Goal: Check status: Check status

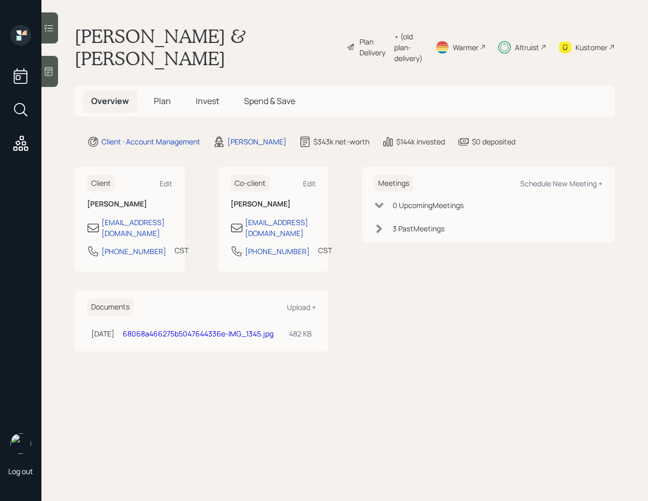
click at [200, 95] on span "Invest" at bounding box center [207, 100] width 23 height 11
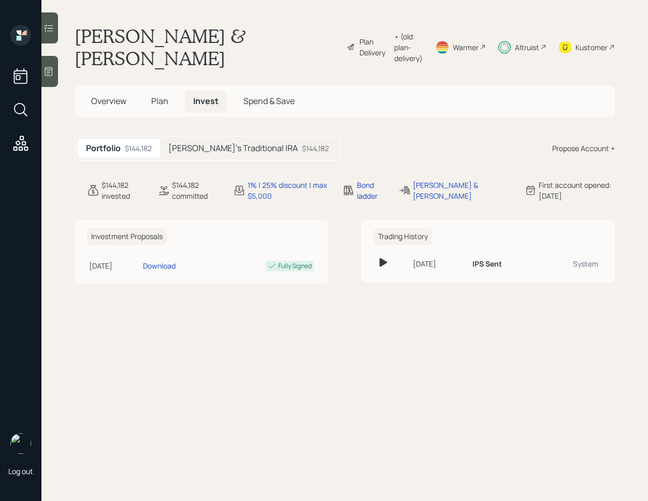
click at [233, 139] on div "[PERSON_NAME]'s Traditional IRA $144,182" at bounding box center [248, 148] width 177 height 19
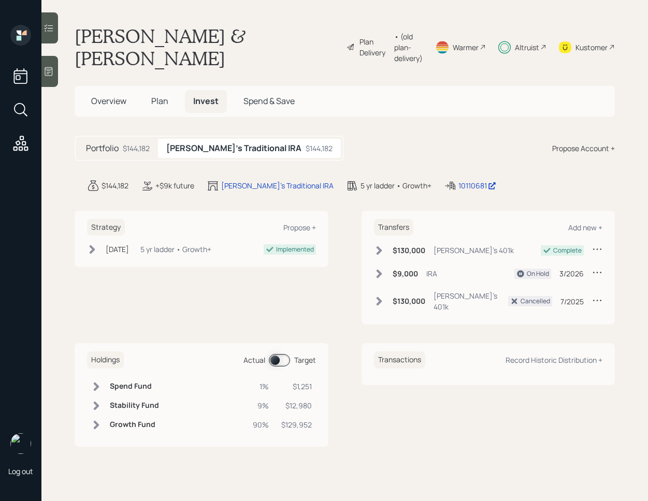
click at [129, 143] on div "$144,182" at bounding box center [136, 148] width 27 height 11
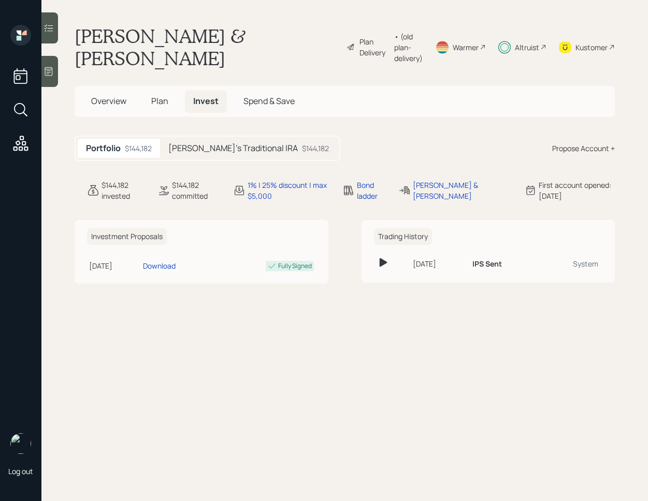
click at [53, 30] on icon at bounding box center [48, 28] width 10 height 10
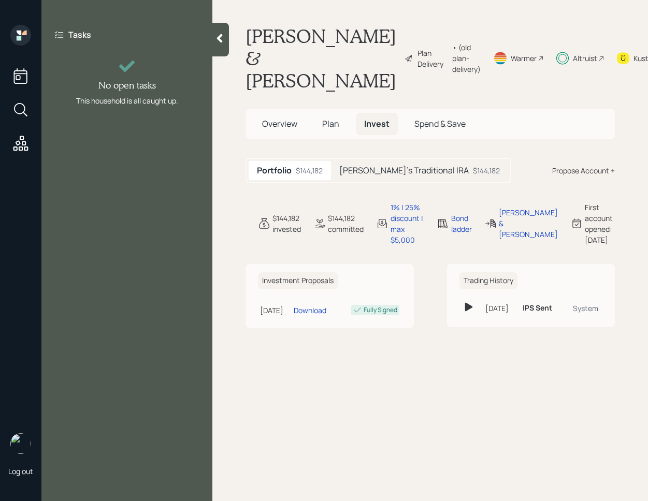
click at [215, 45] on div at bounding box center [220, 40] width 17 height 34
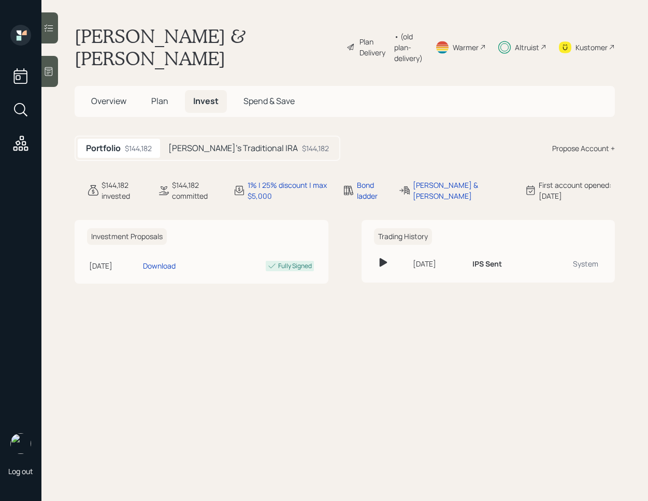
click at [215, 143] on h5 "[PERSON_NAME]'s Traditional IRA" at bounding box center [232, 148] width 129 height 10
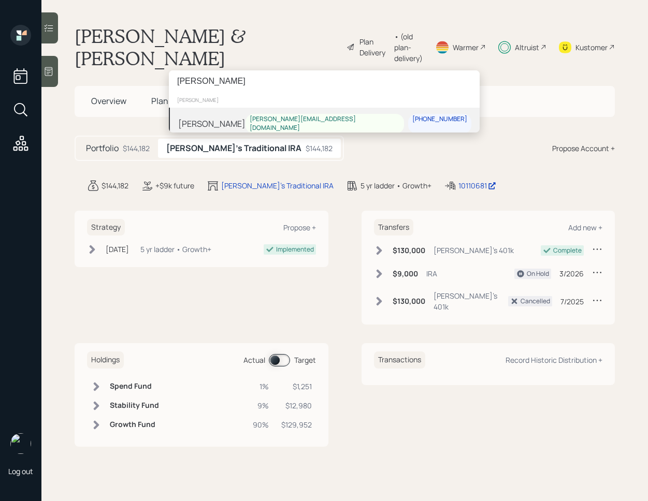
type input "[PERSON_NAME]"
click at [319, 122] on div "Dale Garrett [EMAIL_ADDRESS][DOMAIN_NAME] [PHONE_NUMBER]" at bounding box center [324, 124] width 311 height 32
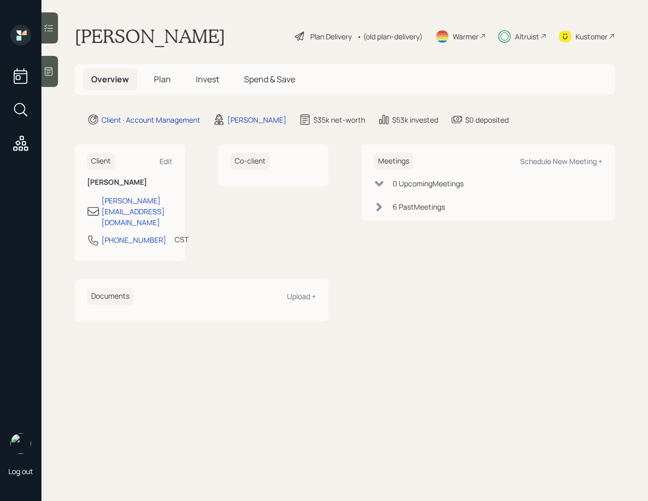
click at [202, 77] on span "Invest" at bounding box center [207, 79] width 23 height 11
